Goal: Find specific page/section: Find specific page/section

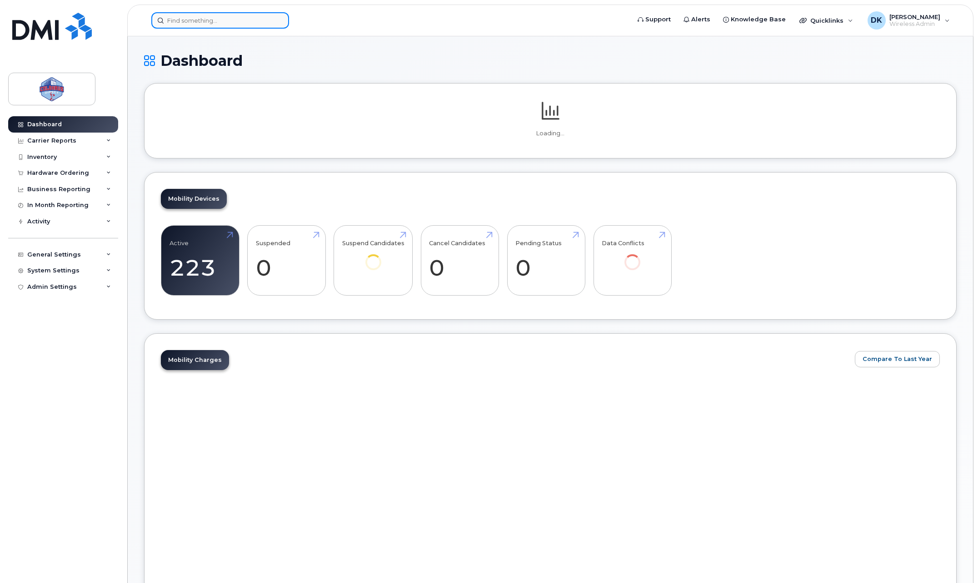
click at [224, 18] on input at bounding box center [220, 20] width 138 height 16
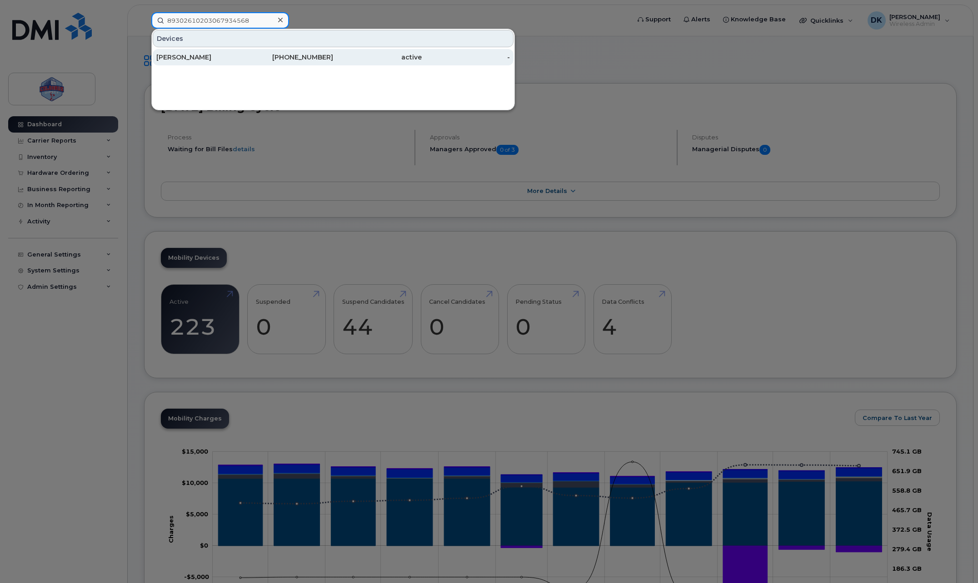
type input "89302610203067934568"
click at [229, 60] on div "Ben Manders" at bounding box center [200, 57] width 89 height 9
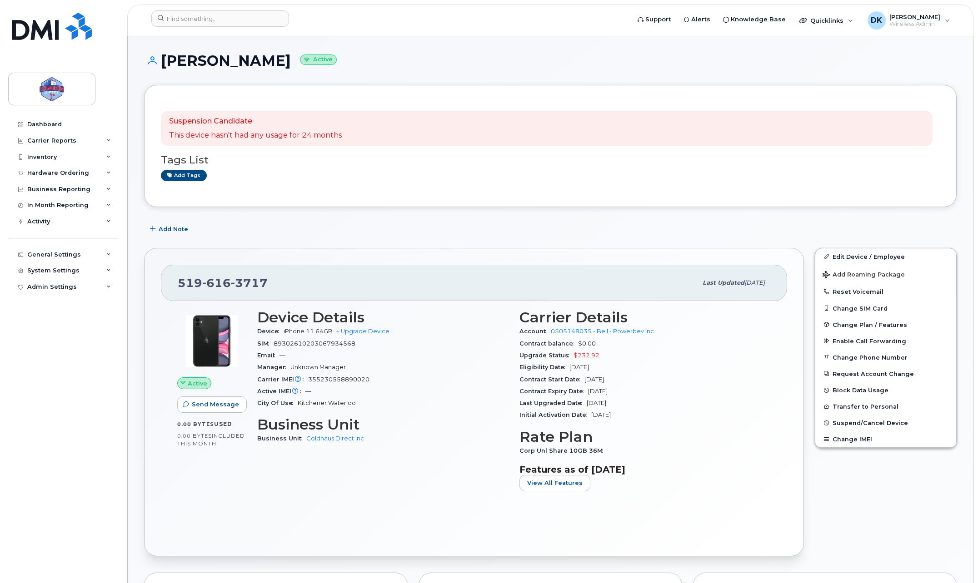
click at [453, 138] on div "Suspension Candidate This device hasn't had any usage for 24 months" at bounding box center [546, 128] width 771 height 35
click at [274, 13] on div at bounding box center [220, 18] width 138 height 16
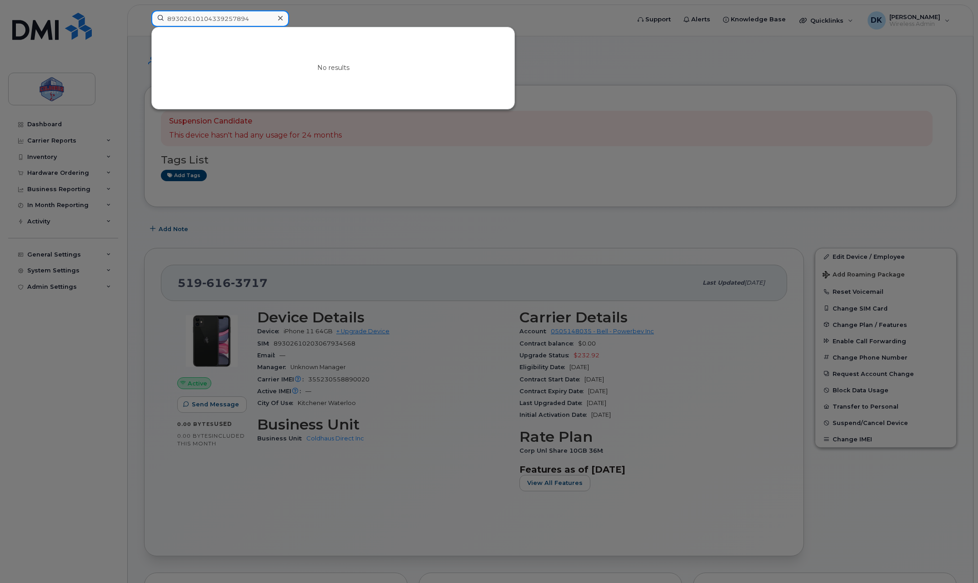
drag, startPoint x: 265, startPoint y: 15, endPoint x: 211, endPoint y: 22, distance: 54.5
click at [211, 22] on input "89302610104339257894" at bounding box center [220, 18] width 138 height 16
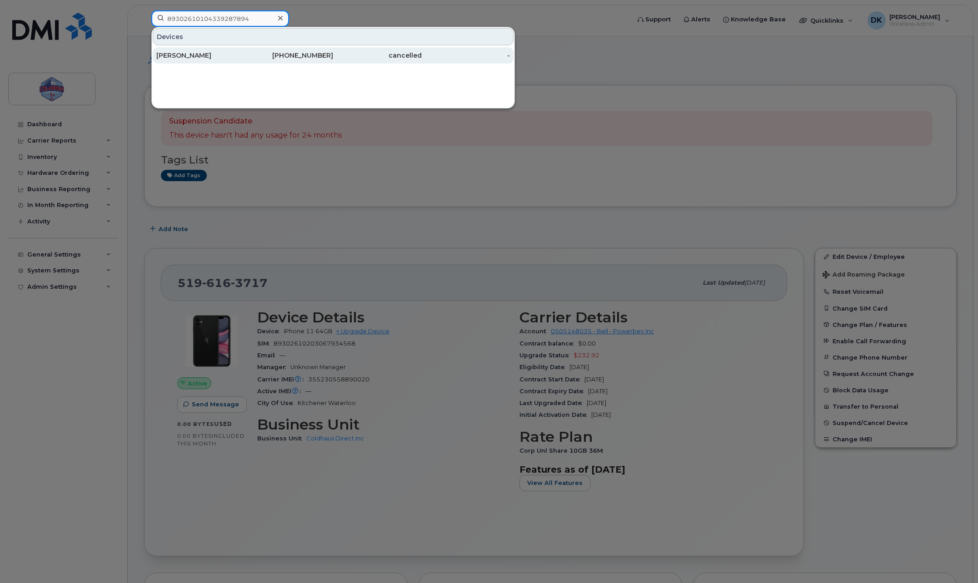
type input "89302610104339287894"
click at [245, 51] on div "Quinn Jackson" at bounding box center [289, 55] width 89 height 16
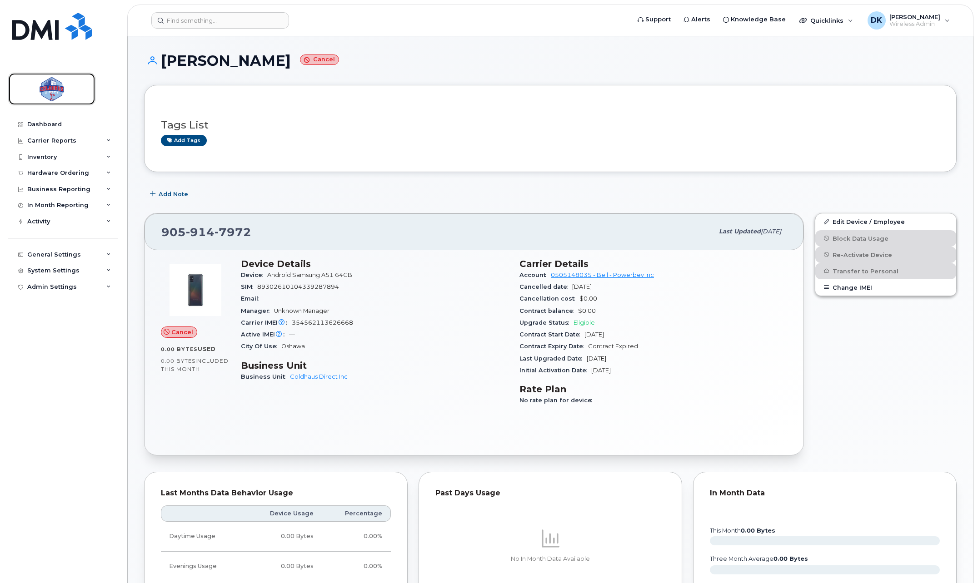
click at [55, 104] on link at bounding box center [51, 89] width 87 height 33
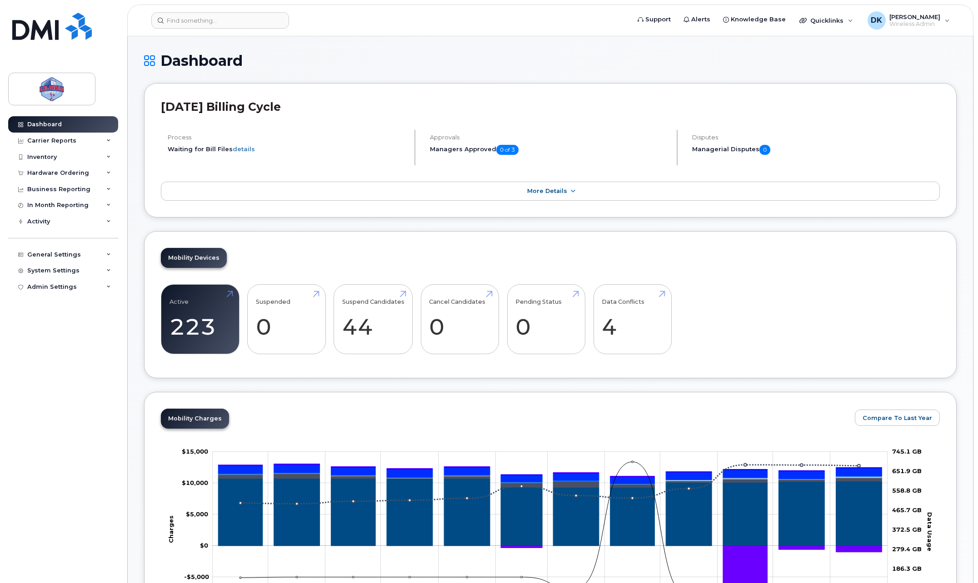
click at [465, 84] on div "[DATE] Billing Cycle Process Waiting for Bill Files details Approvals Managers …" at bounding box center [550, 150] width 812 height 134
